Goal: Task Accomplishment & Management: Manage account settings

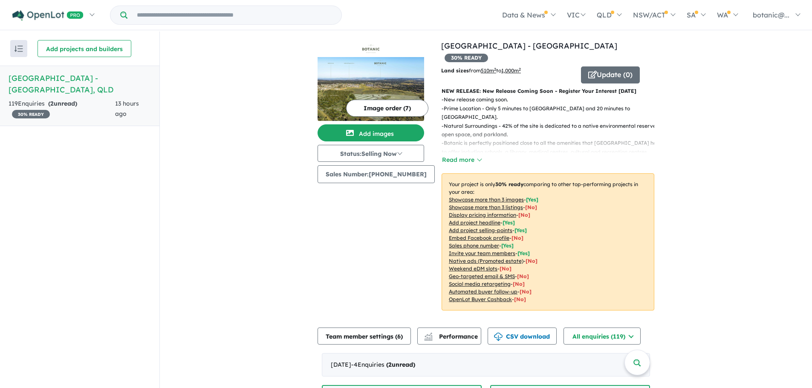
scroll to position [298, 0]
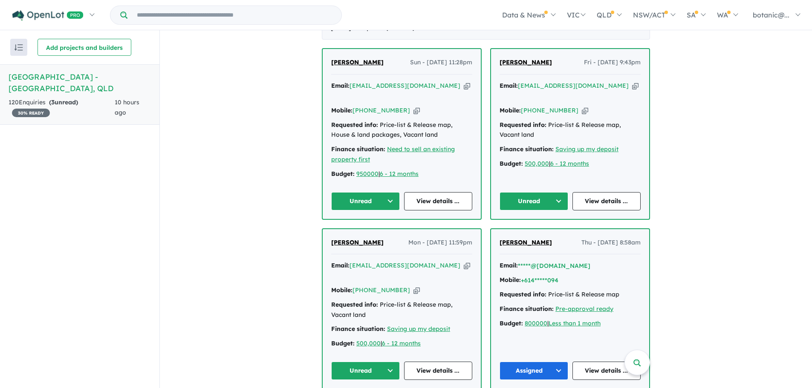
scroll to position [426, 0]
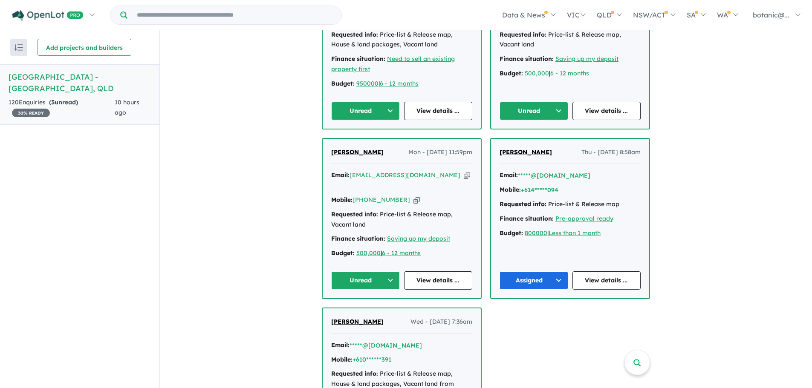
click at [392, 271] on button "Unread" at bounding box center [365, 280] width 69 height 18
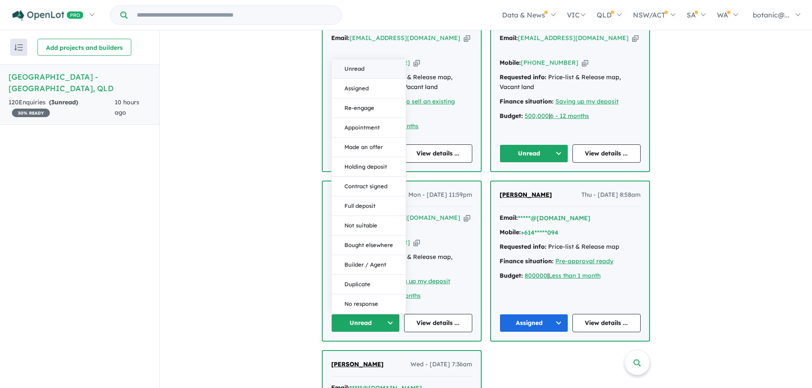
scroll to position [341, 0]
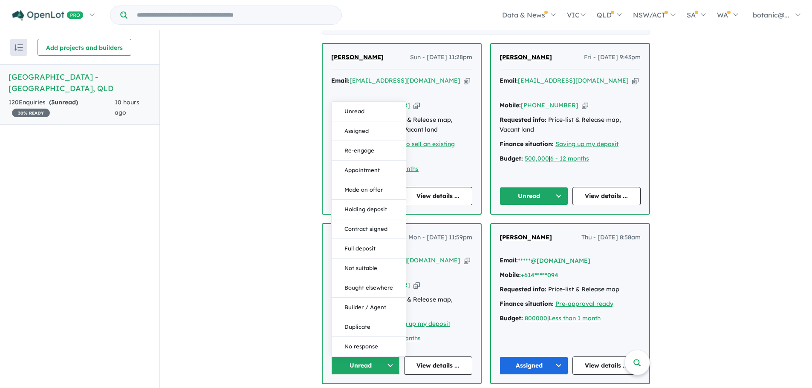
click at [388, 357] on button "Unread" at bounding box center [365, 366] width 69 height 18
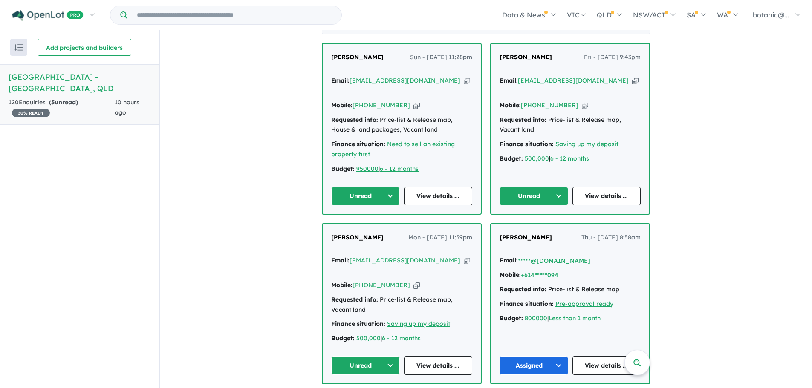
click at [389, 357] on button "Unread" at bounding box center [365, 366] width 69 height 18
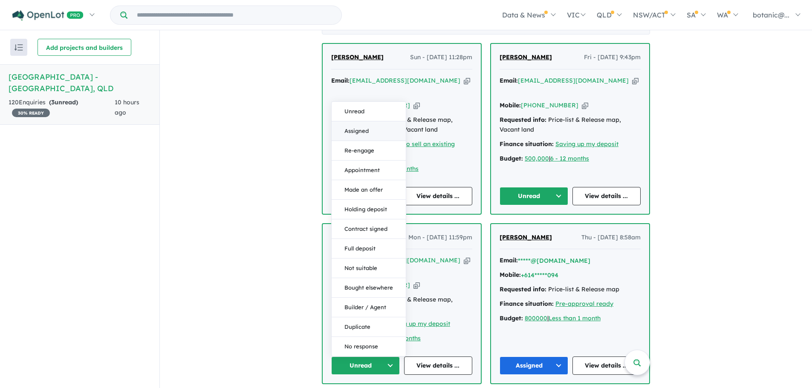
click at [363, 121] on button "Assigned" at bounding box center [369, 131] width 74 height 20
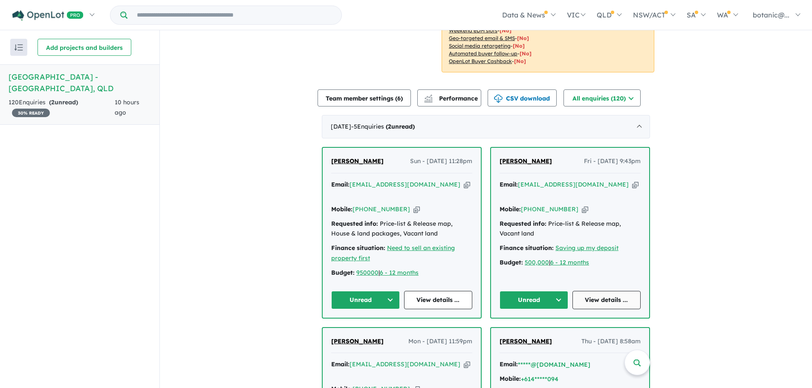
scroll to position [213, 0]
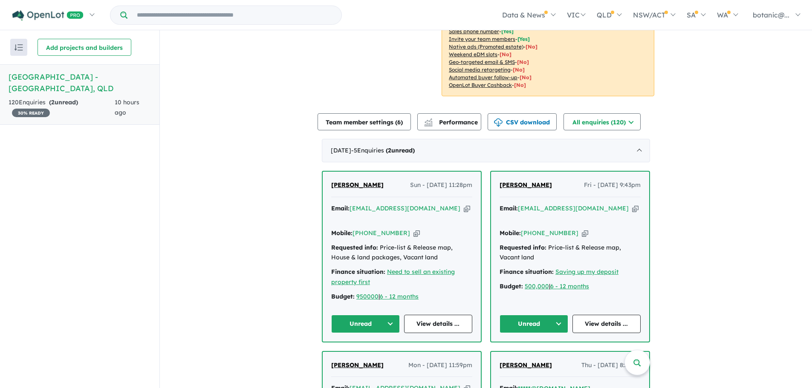
click at [526, 181] on span "[PERSON_NAME]" at bounding box center [525, 185] width 52 height 8
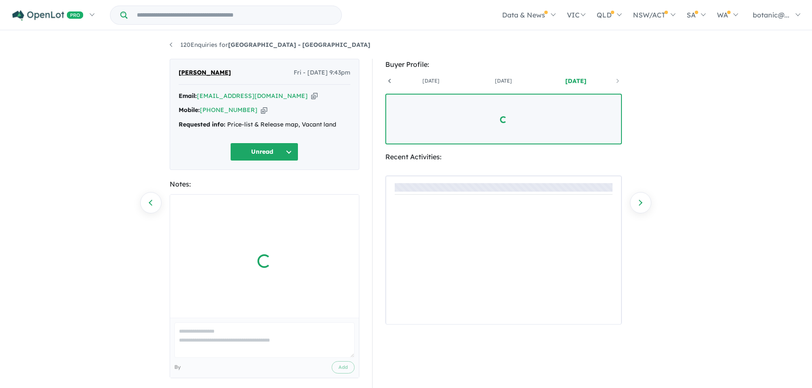
scroll to position [0, 63]
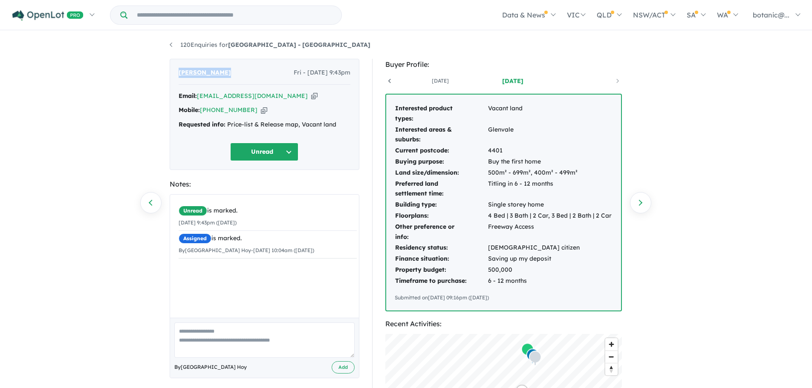
drag, startPoint x: 225, startPoint y: 72, endPoint x: 177, endPoint y: 75, distance: 48.2
click at [177, 75] on div "Isaac Holgate Fri - 10/10/2025, 9:43pm Email: isaacholgate2@gmail.com Copied! M…" at bounding box center [265, 114] width 190 height 111
copy span "[PERSON_NAME]"
click at [311, 94] on icon "button" at bounding box center [314, 96] width 6 height 9
copy span "[PERSON_NAME]"
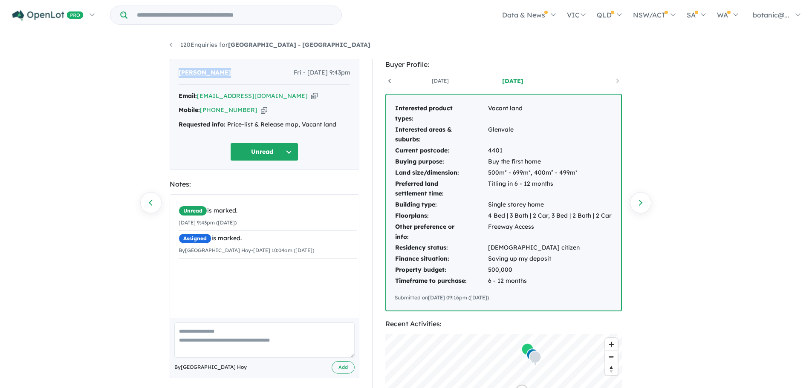
click at [261, 110] on icon "button" at bounding box center [264, 110] width 6 height 9
copy span "[PERSON_NAME]"
click at [543, 162] on td "Buy the first home" at bounding box center [550, 161] width 124 height 11
drag, startPoint x: 544, startPoint y: 162, endPoint x: 488, endPoint y: 162, distance: 55.4
click at [488, 164] on td "Buy the first home" at bounding box center [550, 161] width 124 height 11
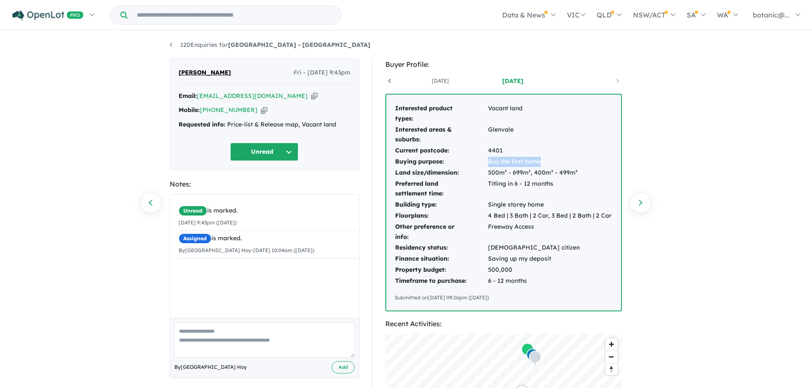
copy td "Buy the first home"
drag, startPoint x: 335, startPoint y: 126, endPoint x: 235, endPoint y: 126, distance: 100.2
click at [226, 127] on div "Requested info: Price-list & Release map, Vacant land" at bounding box center [265, 125] width 172 height 10
copy div "Price-list & Release map, Vacant land"
click at [292, 149] on button "Unread" at bounding box center [264, 152] width 68 height 18
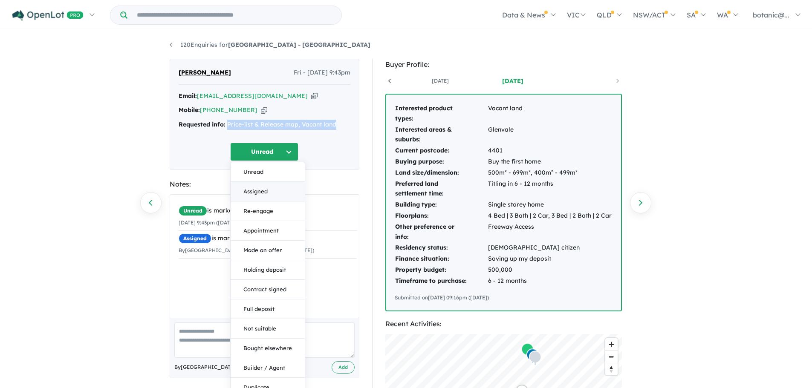
click at [276, 195] on button "Assigned" at bounding box center [268, 192] width 74 height 20
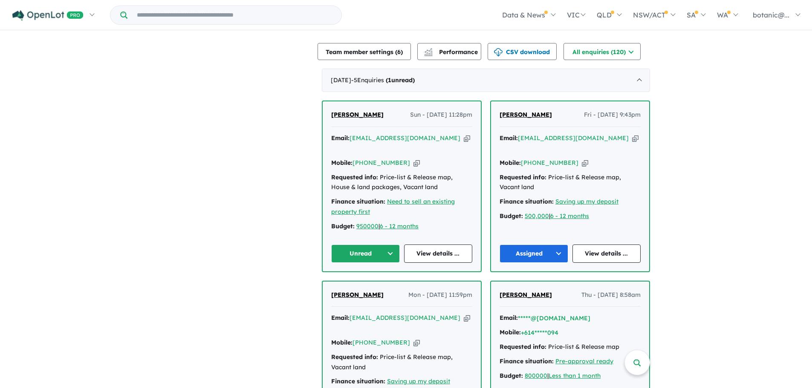
scroll to position [270, 0]
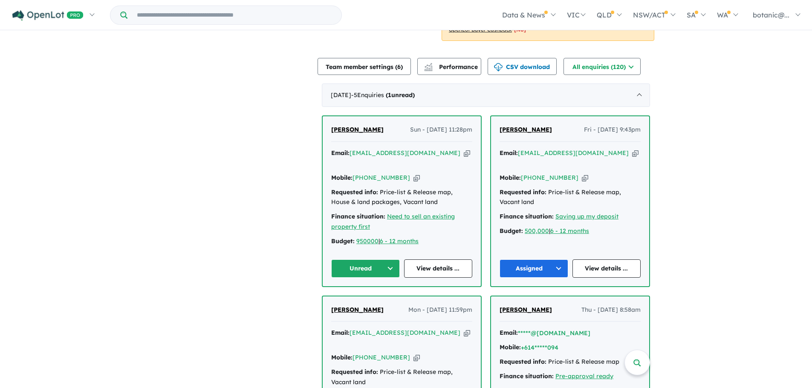
click at [358, 126] on span "[PERSON_NAME]" at bounding box center [357, 130] width 52 height 8
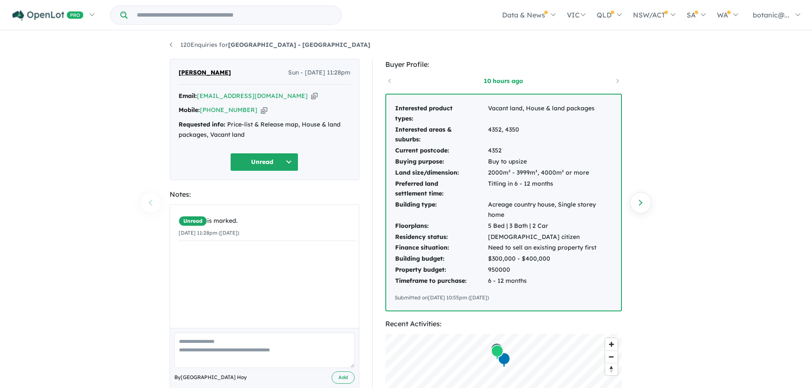
drag, startPoint x: 228, startPoint y: 72, endPoint x: 176, endPoint y: 73, distance: 52.0
click at [176, 73] on div "Joanna Barletta Sun - 12/10/2025, 11:28pm Email: jcmbarletta@gmail.com Copied! …" at bounding box center [265, 119] width 190 height 121
copy span "[PERSON_NAME]"
click at [311, 95] on icon "button" at bounding box center [314, 96] width 6 height 9
copy span "[PERSON_NAME]"
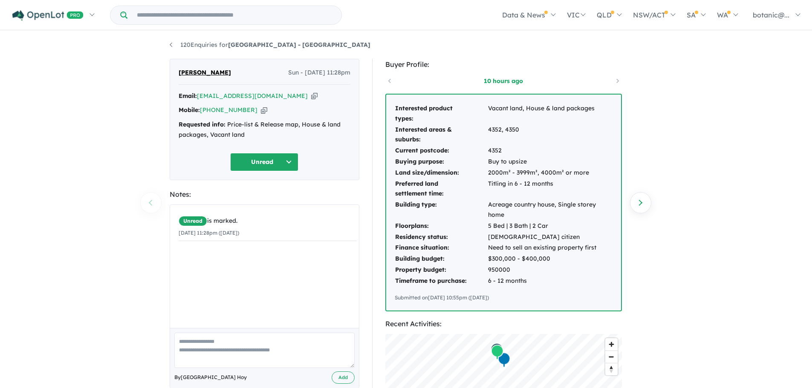
click at [261, 110] on icon "button" at bounding box center [264, 110] width 6 height 9
copy span "[PERSON_NAME]"
drag, startPoint x: 245, startPoint y: 135, endPoint x: 228, endPoint y: 124, distance: 20.1
click at [228, 124] on div "Requested info: Price-list & Release map, House & land packages, Vacant land" at bounding box center [265, 130] width 172 height 20
copy div "Price-list & Release map, House & land packages, Vacant land"
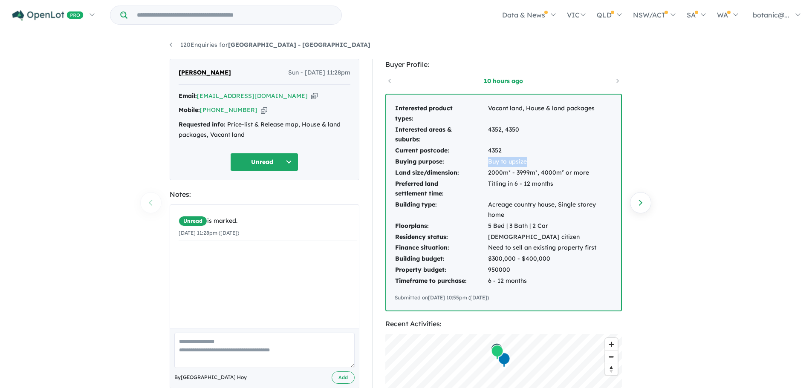
drag, startPoint x: 534, startPoint y: 162, endPoint x: 488, endPoint y: 163, distance: 45.2
click at [488, 163] on td "Buy to upsize" at bounding box center [550, 161] width 125 height 11
copy td "Buy to upsize"
click at [290, 157] on button "Unread" at bounding box center [264, 162] width 68 height 18
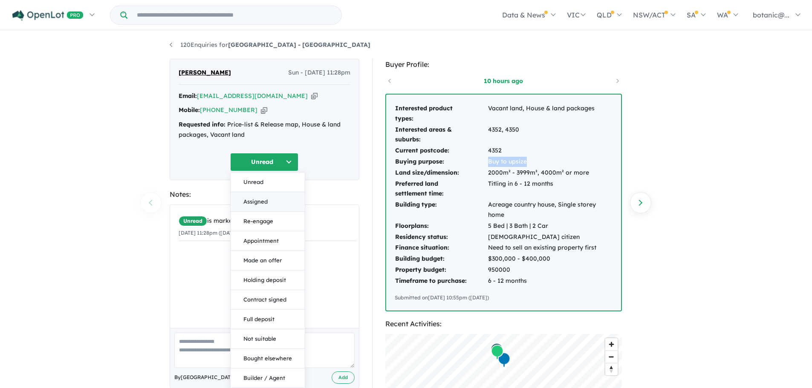
click at [279, 204] on button "Assigned" at bounding box center [268, 202] width 74 height 20
